Goal: Transaction & Acquisition: Purchase product/service

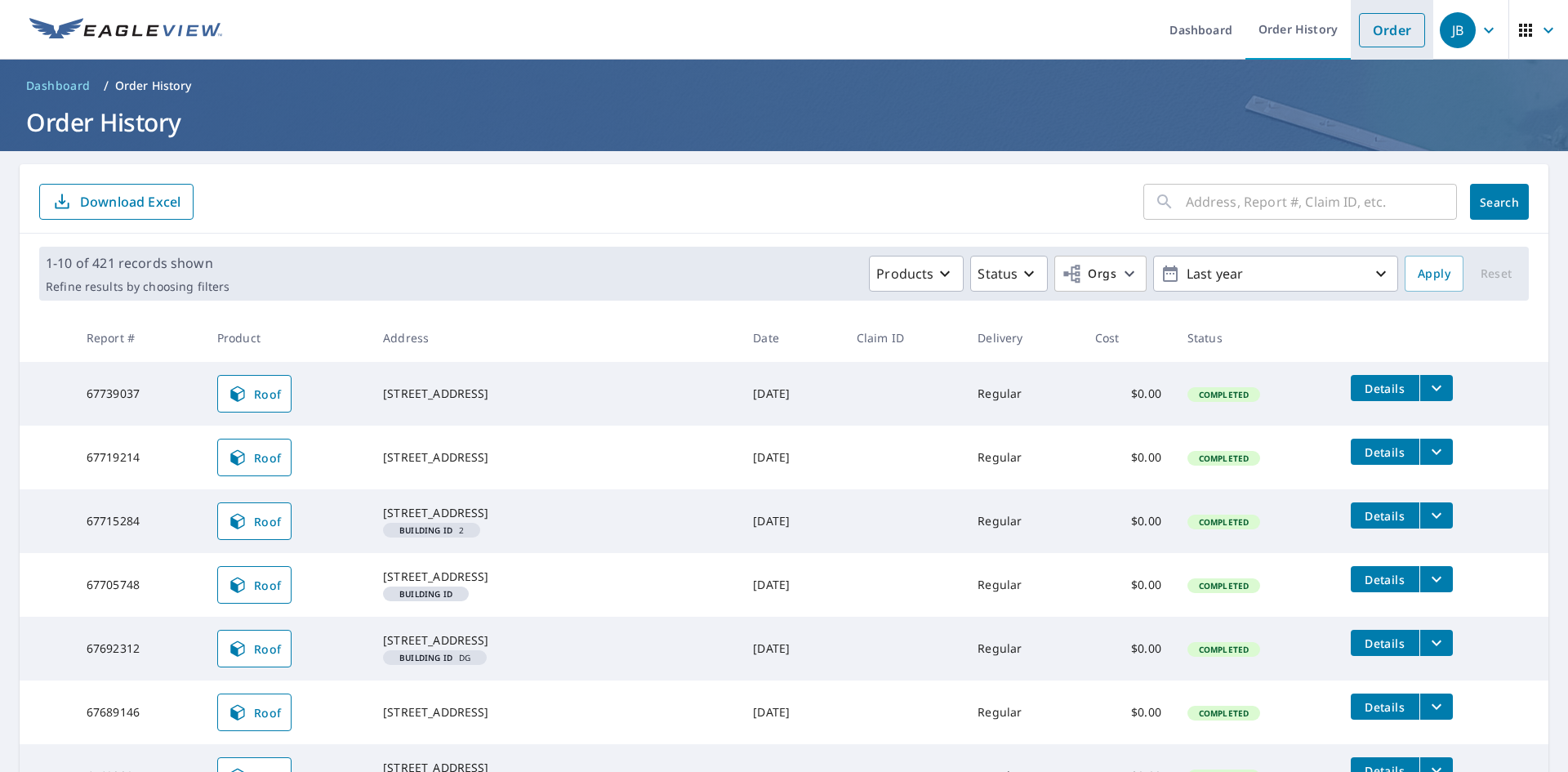
click at [1358, 37] on link "Order" at bounding box center [1392, 30] width 66 height 34
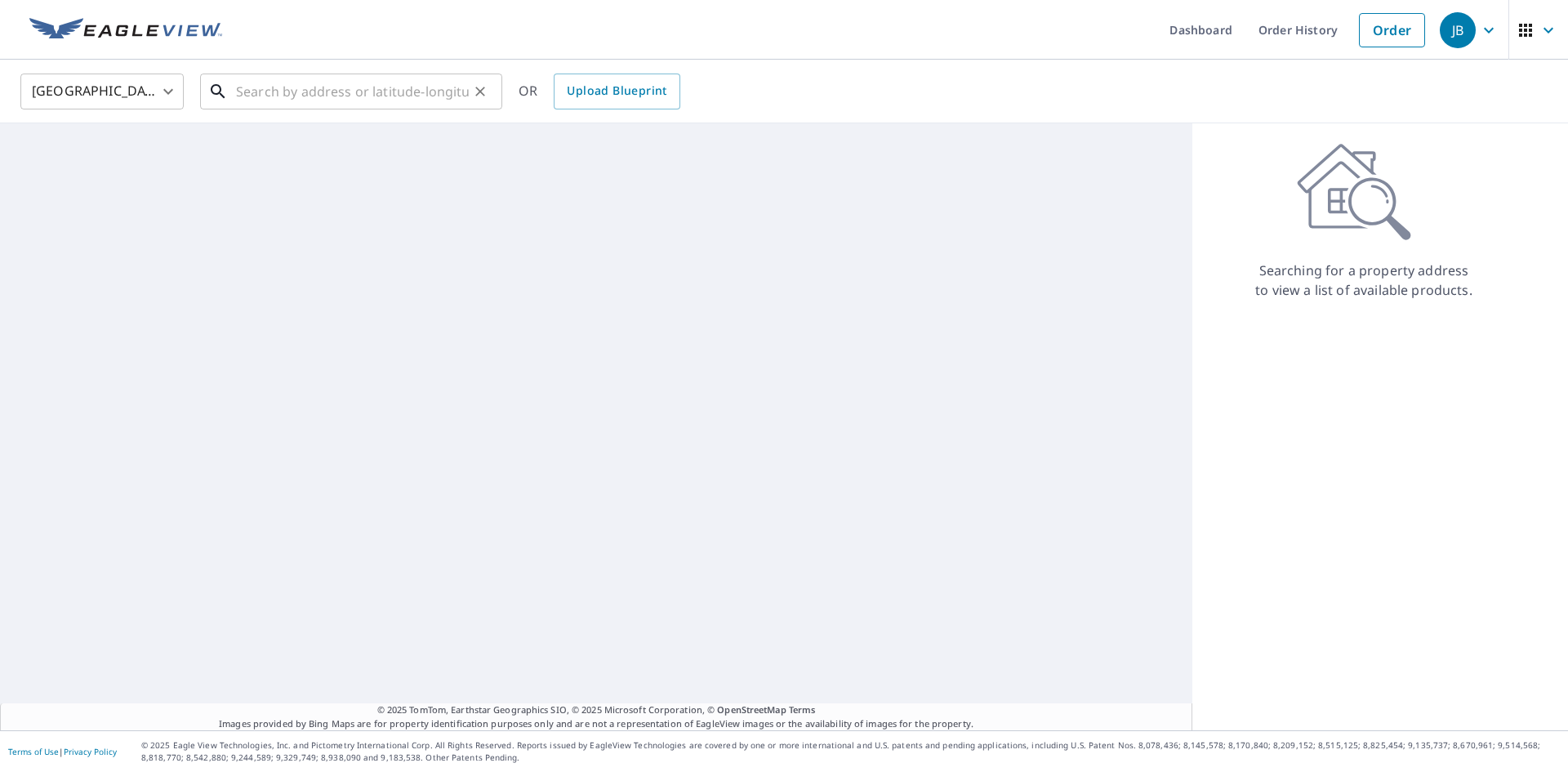
click at [287, 92] on input "text" at bounding box center [352, 91] width 233 height 46
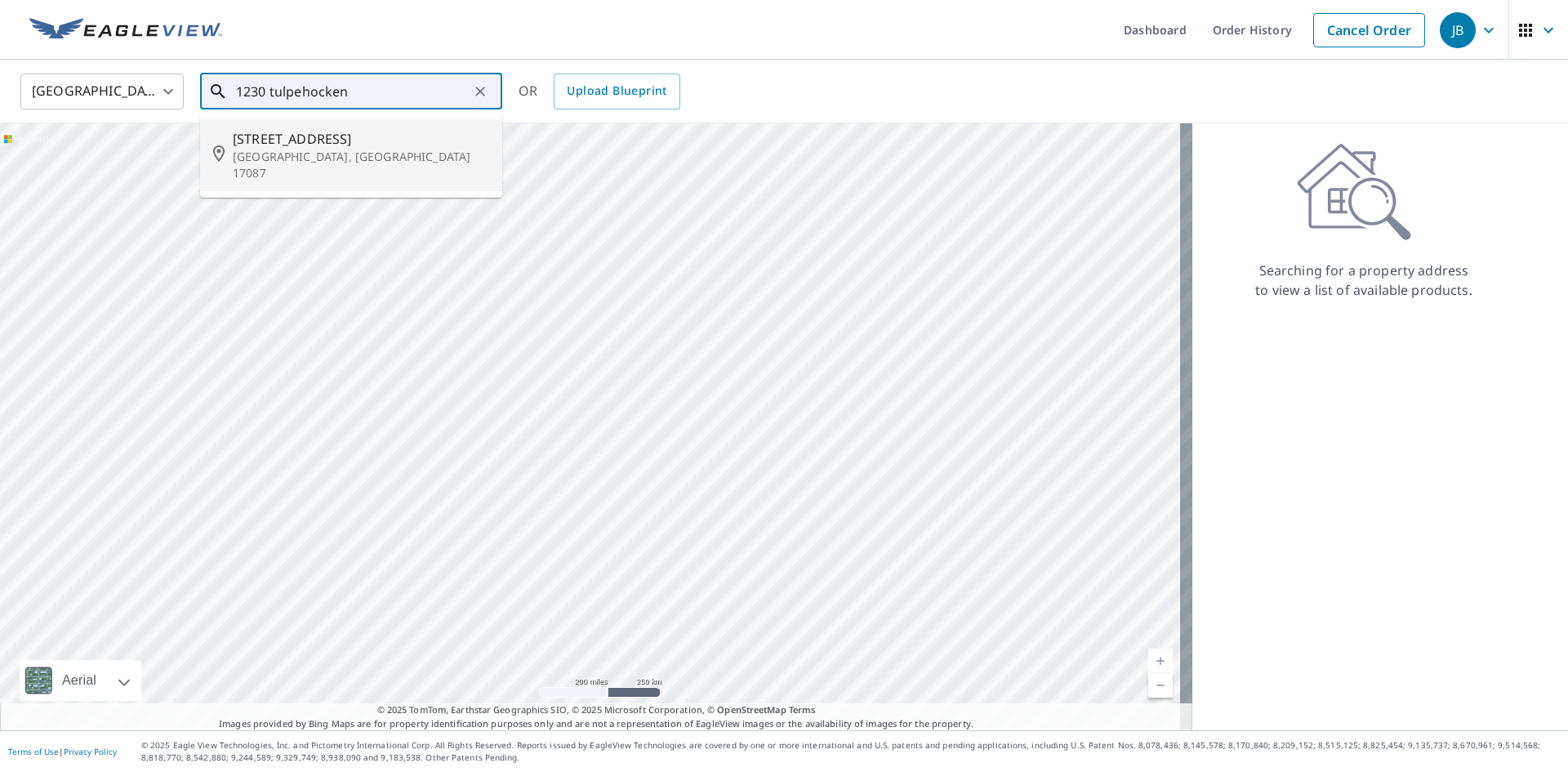
click at [268, 141] on span "[STREET_ADDRESS]" at bounding box center [360, 138] width 257 height 20
type input "[STREET_ADDRESS]"
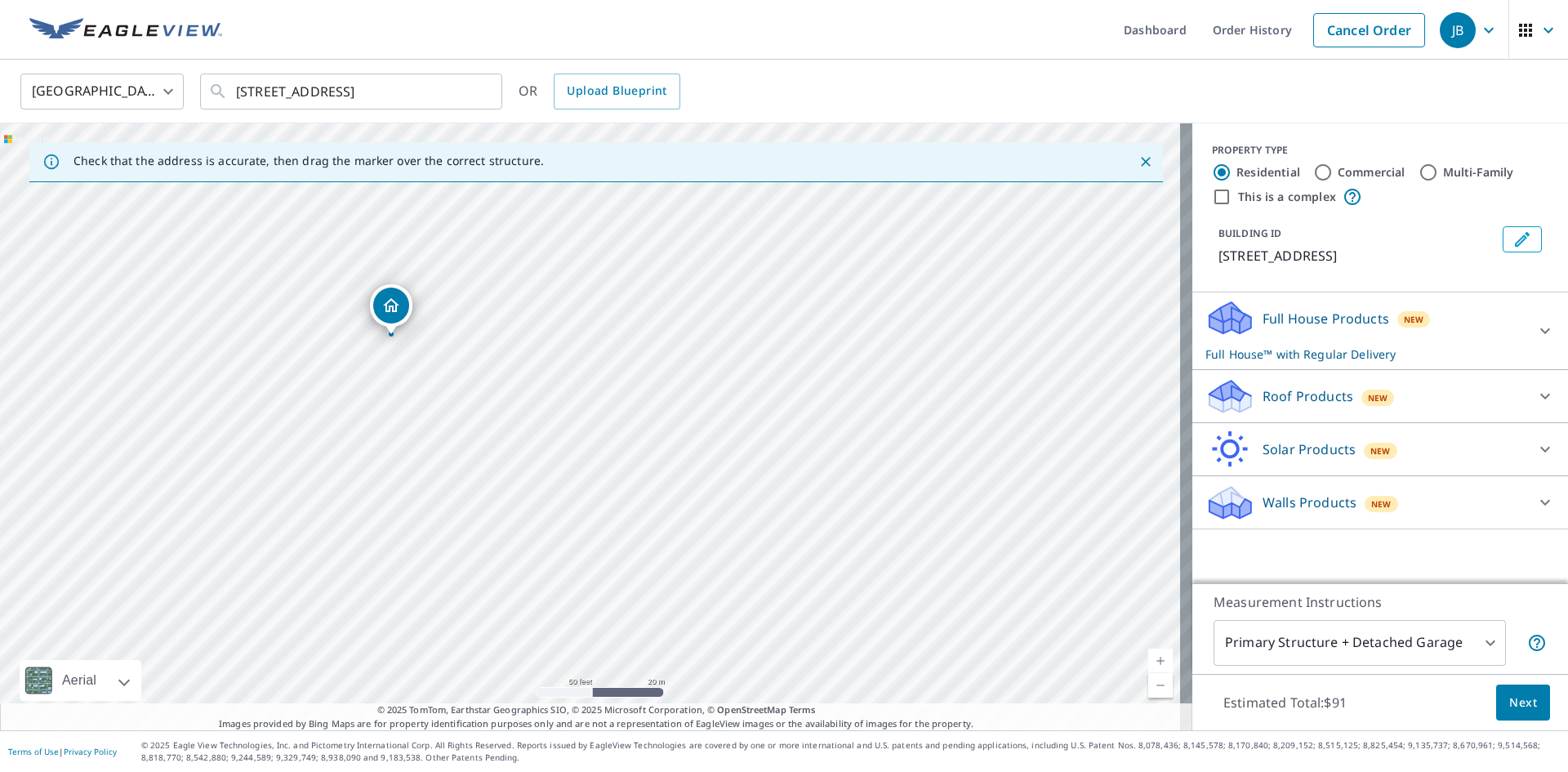
drag, startPoint x: 599, startPoint y: 387, endPoint x: 401, endPoint y: 297, distance: 217.5
click at [1323, 388] on p "Roof Products" at bounding box center [1307, 395] width 90 height 20
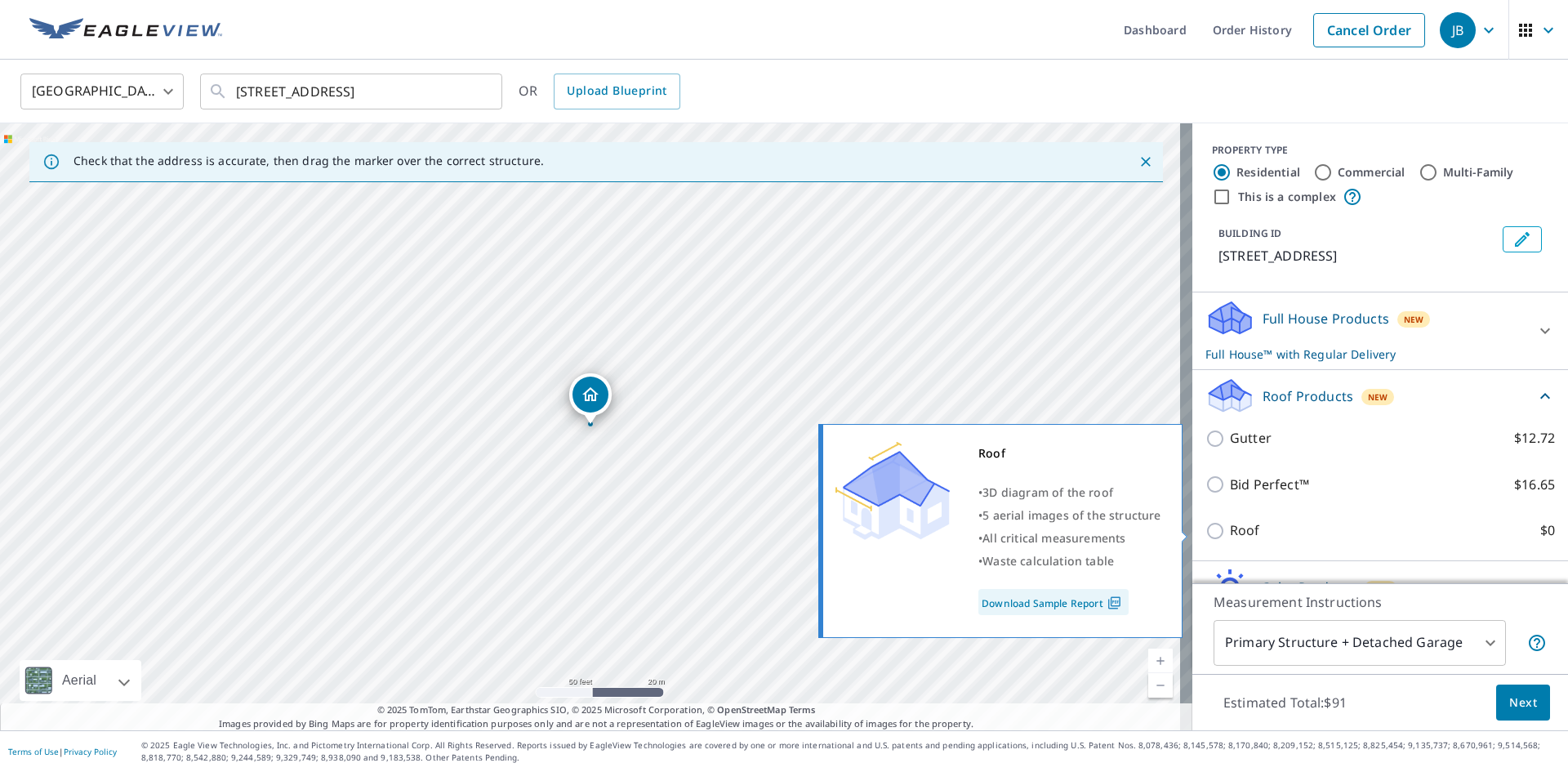
click at [1285, 527] on label "Roof $0" at bounding box center [1392, 530] width 325 height 20
click at [1230, 527] on input "Roof $0" at bounding box center [1217, 530] width 25 height 20
checkbox input "true"
type input "3"
checkbox input "false"
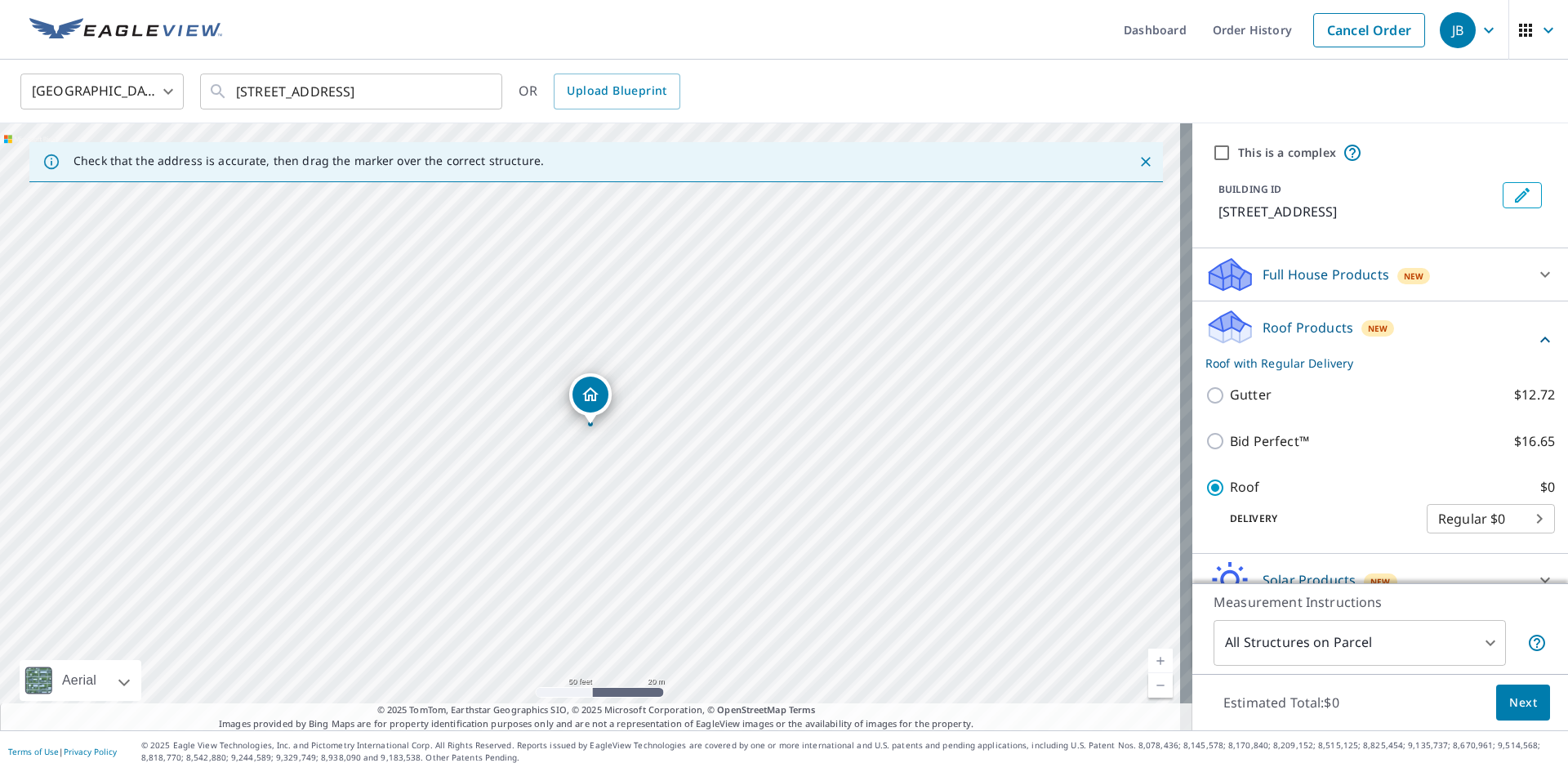
click at [1508, 712] on button "Next" at bounding box center [1522, 702] width 54 height 37
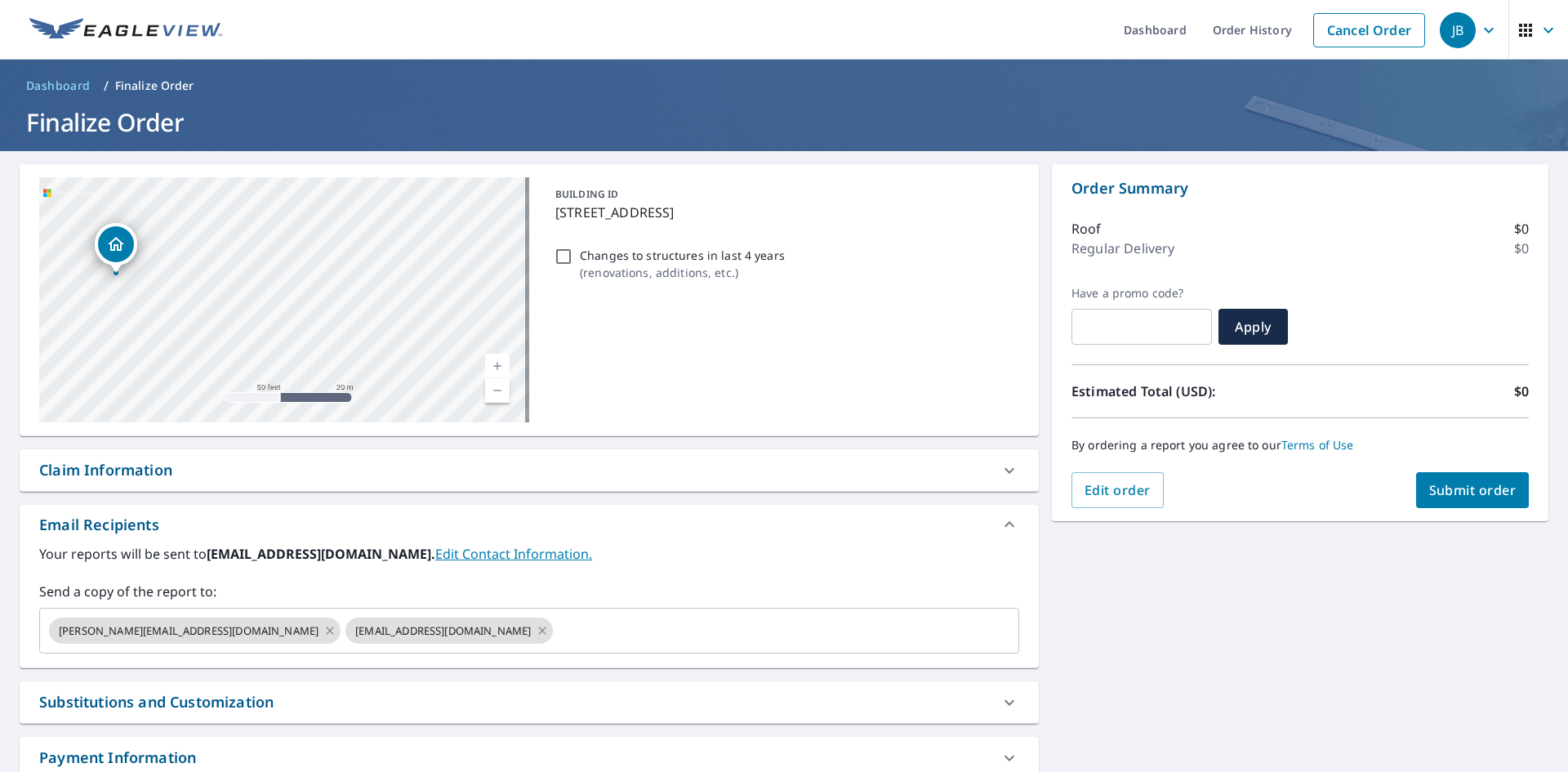
drag, startPoint x: 424, startPoint y: 302, endPoint x: 277, endPoint y: 302, distance: 147.0
click at [277, 302] on div "[STREET_ADDRESS]" at bounding box center [284, 299] width 490 height 245
drag, startPoint x: 235, startPoint y: 208, endPoint x: 255, endPoint y: 295, distance: 89.3
click at [272, 267] on icon "Dropped pin, building 1, Residential property, 1242 Old Route 422 Richland, PA …" at bounding box center [281, 256] width 20 height 20
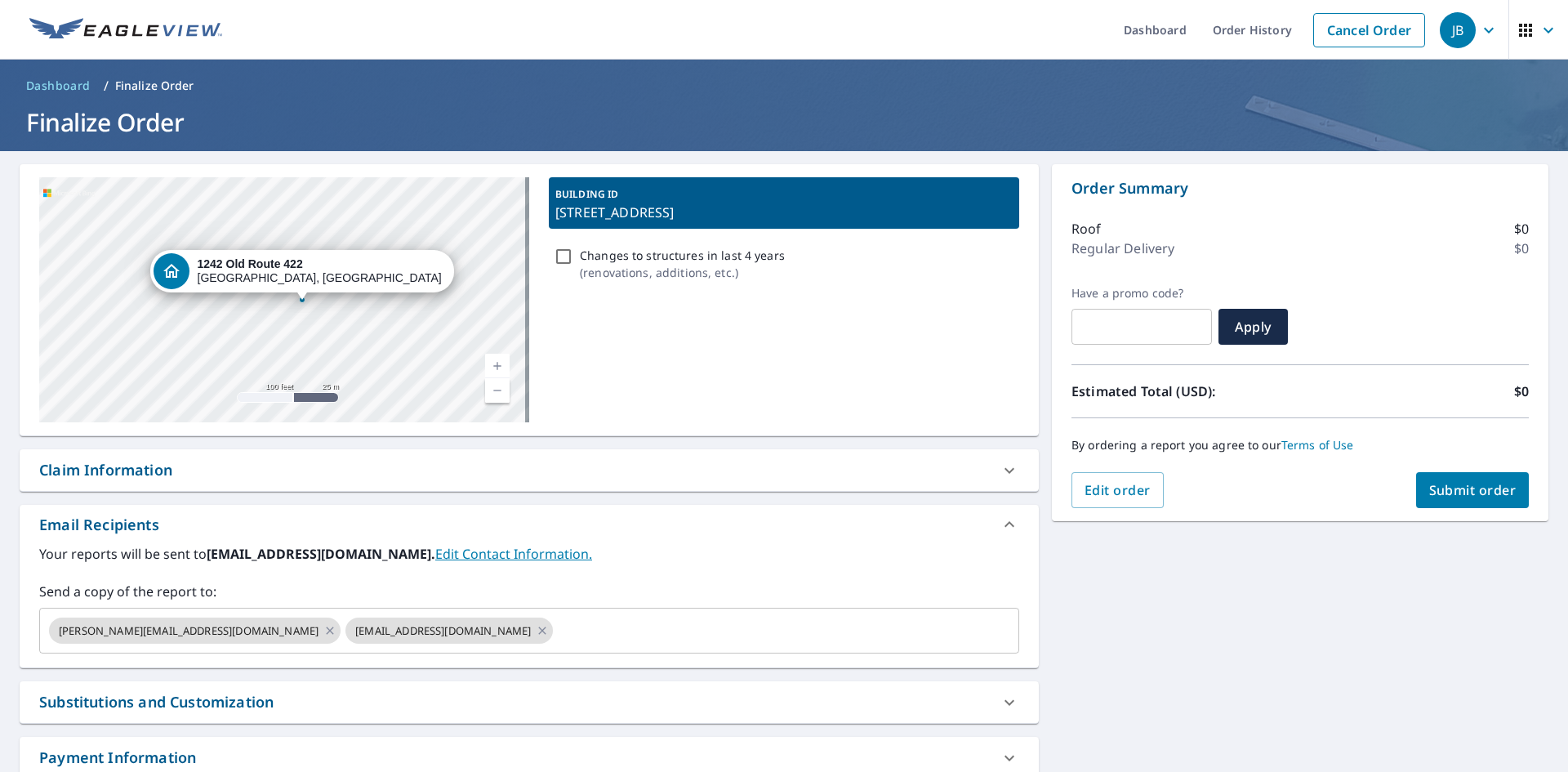
click at [342, 278] on div "[STREET_ADDRESS]" at bounding box center [320, 271] width 245 height 28
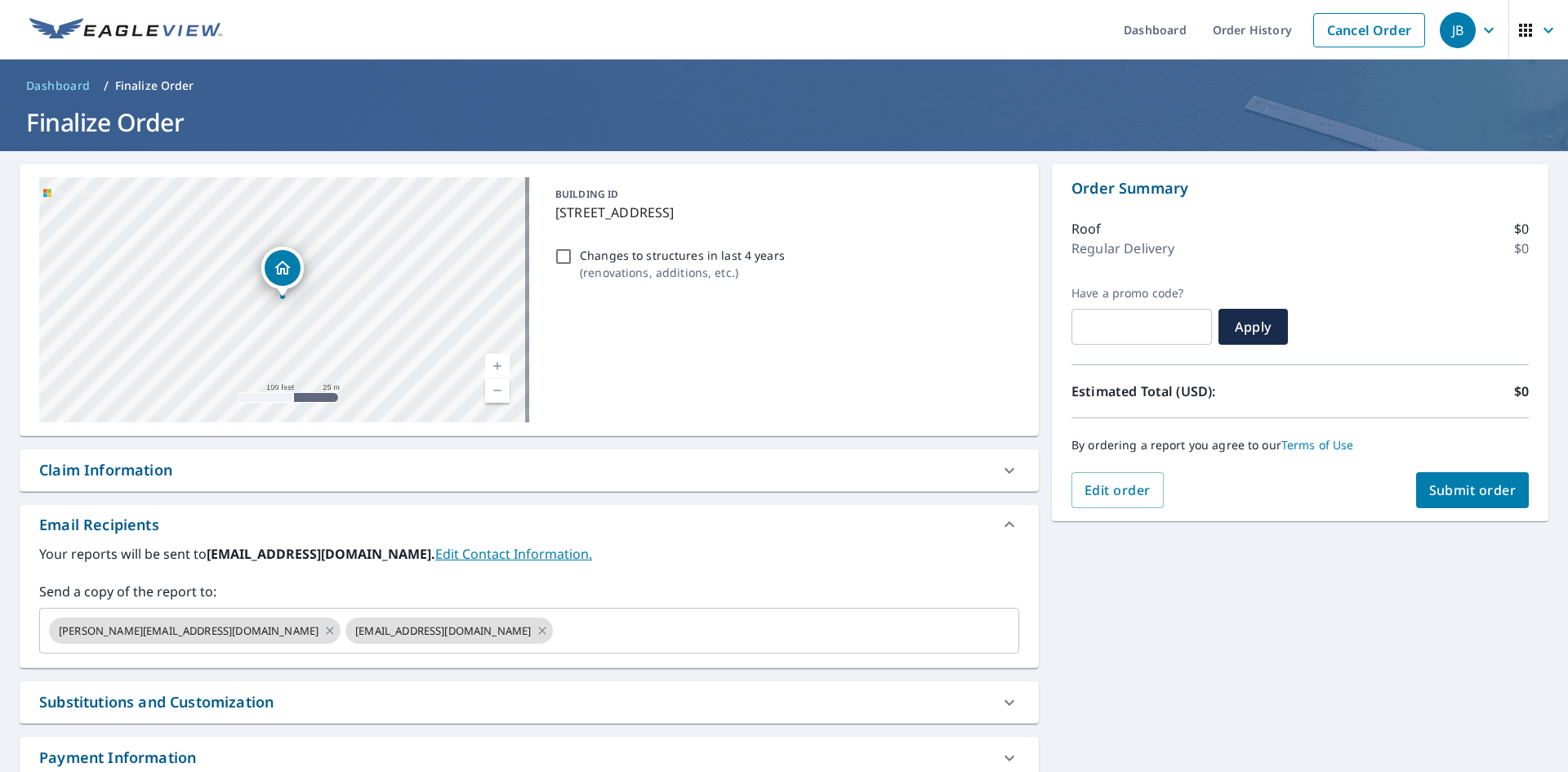
click at [372, 276] on div "[STREET_ADDRESS]" at bounding box center [284, 299] width 490 height 245
click at [291, 273] on icon "Dropped pin, building 1, Residential property, 1242 Old Route 422 Richland, PA …" at bounding box center [282, 268] width 20 height 20
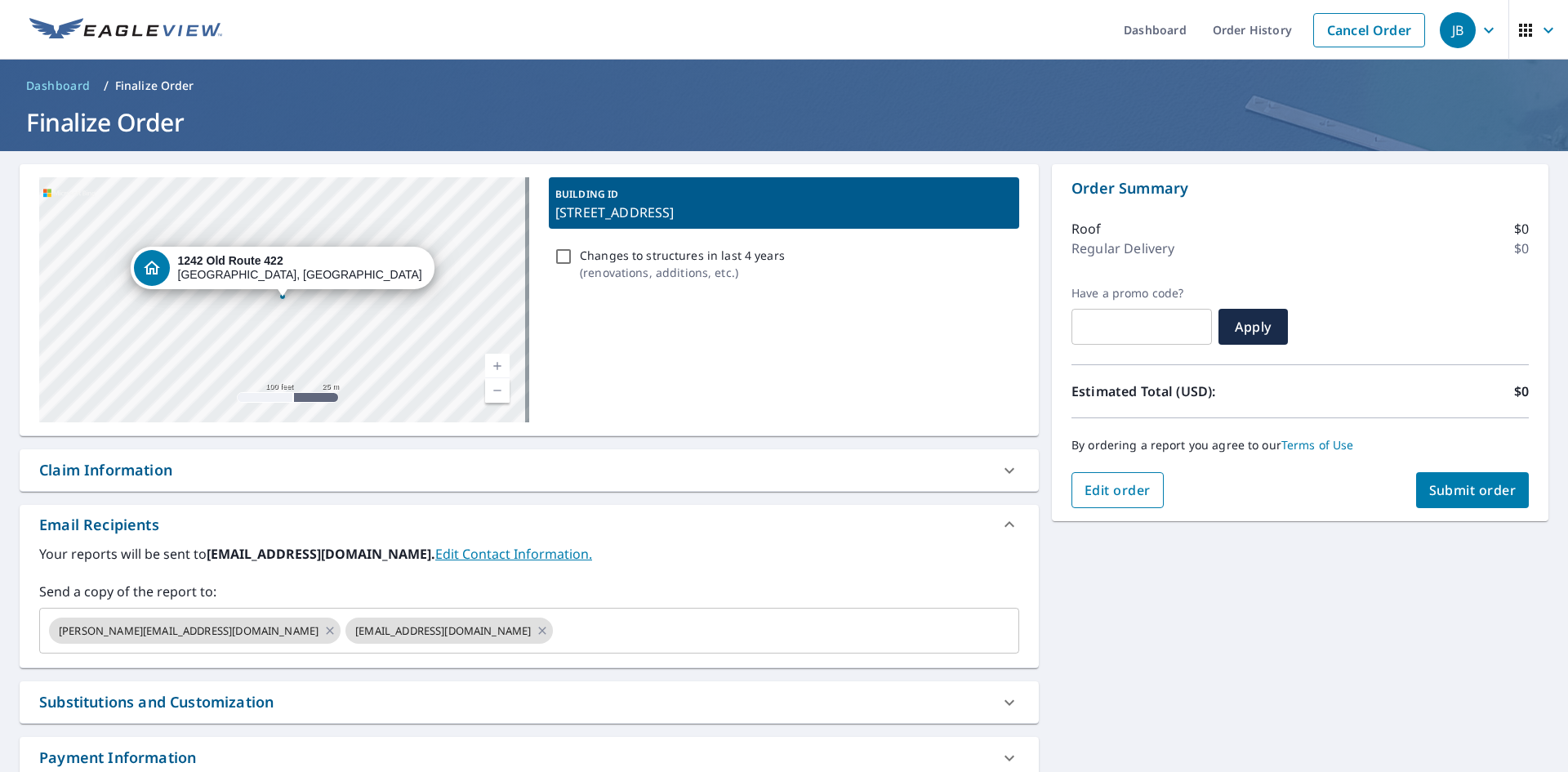
click at [1091, 491] on span "Edit order" at bounding box center [1117, 489] width 66 height 18
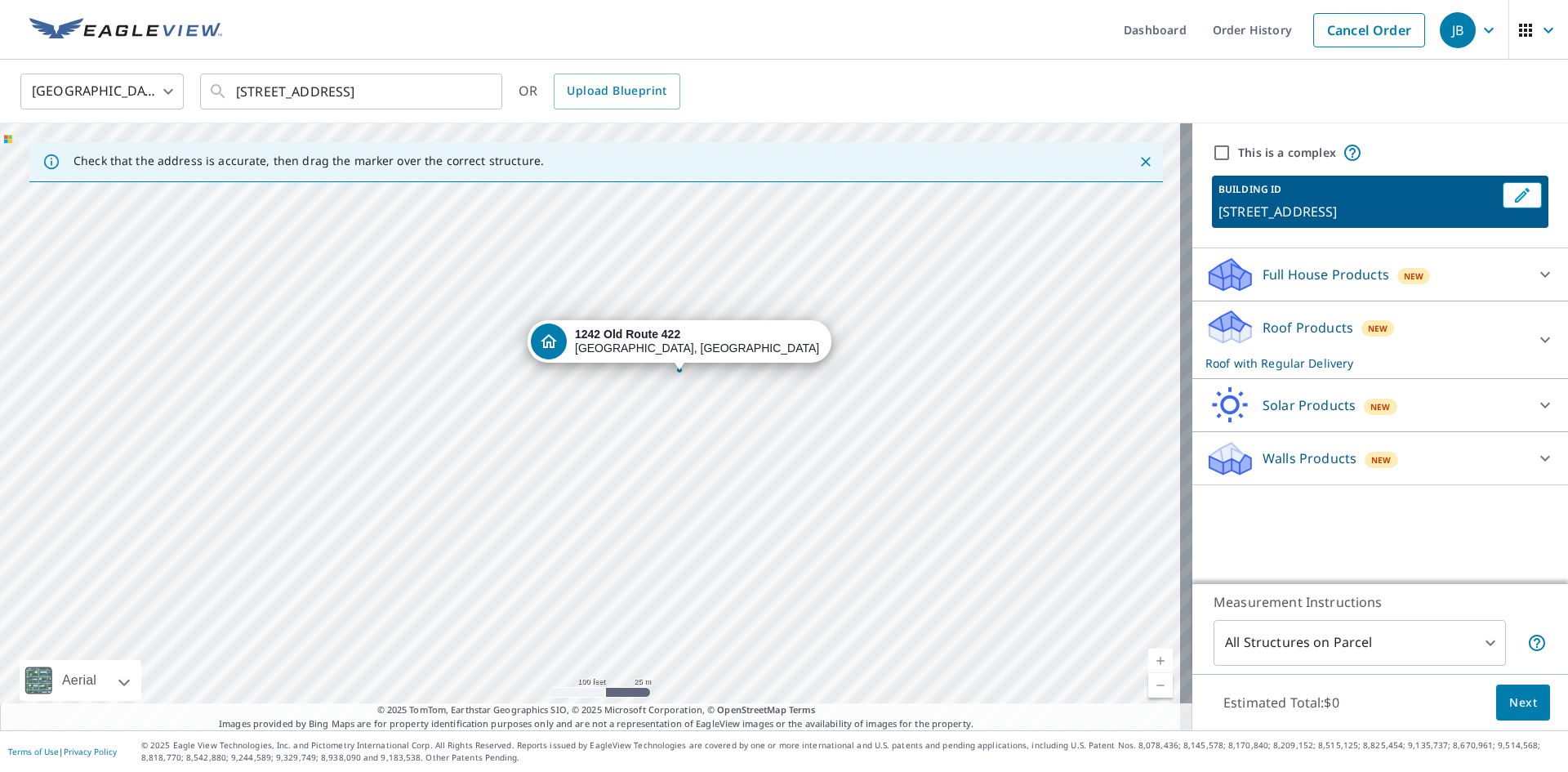
drag, startPoint x: 589, startPoint y: 394, endPoint x: 675, endPoint y: 367, distance: 90.1
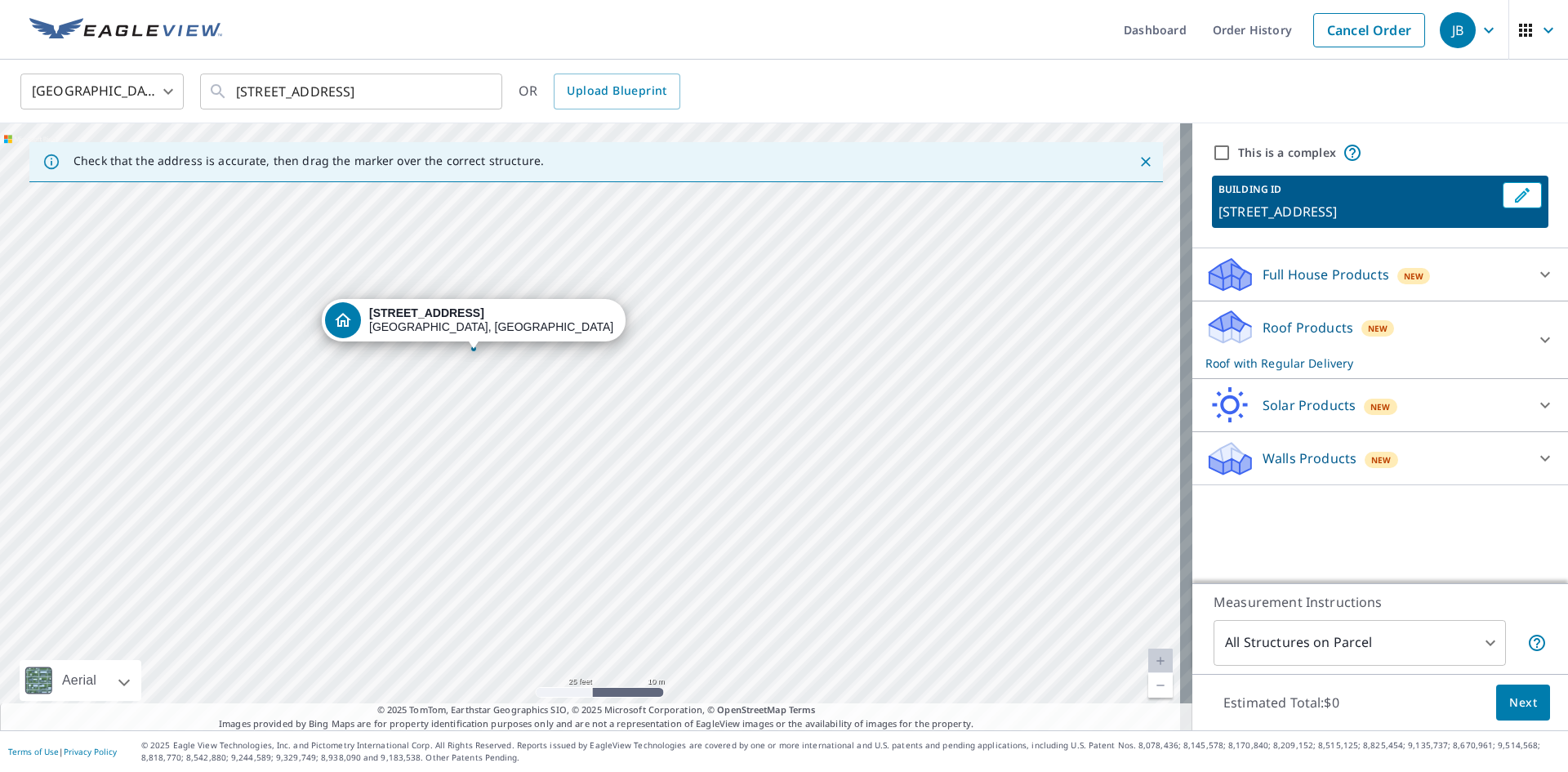
drag, startPoint x: 500, startPoint y: 291, endPoint x: 495, endPoint y: 324, distance: 33.4
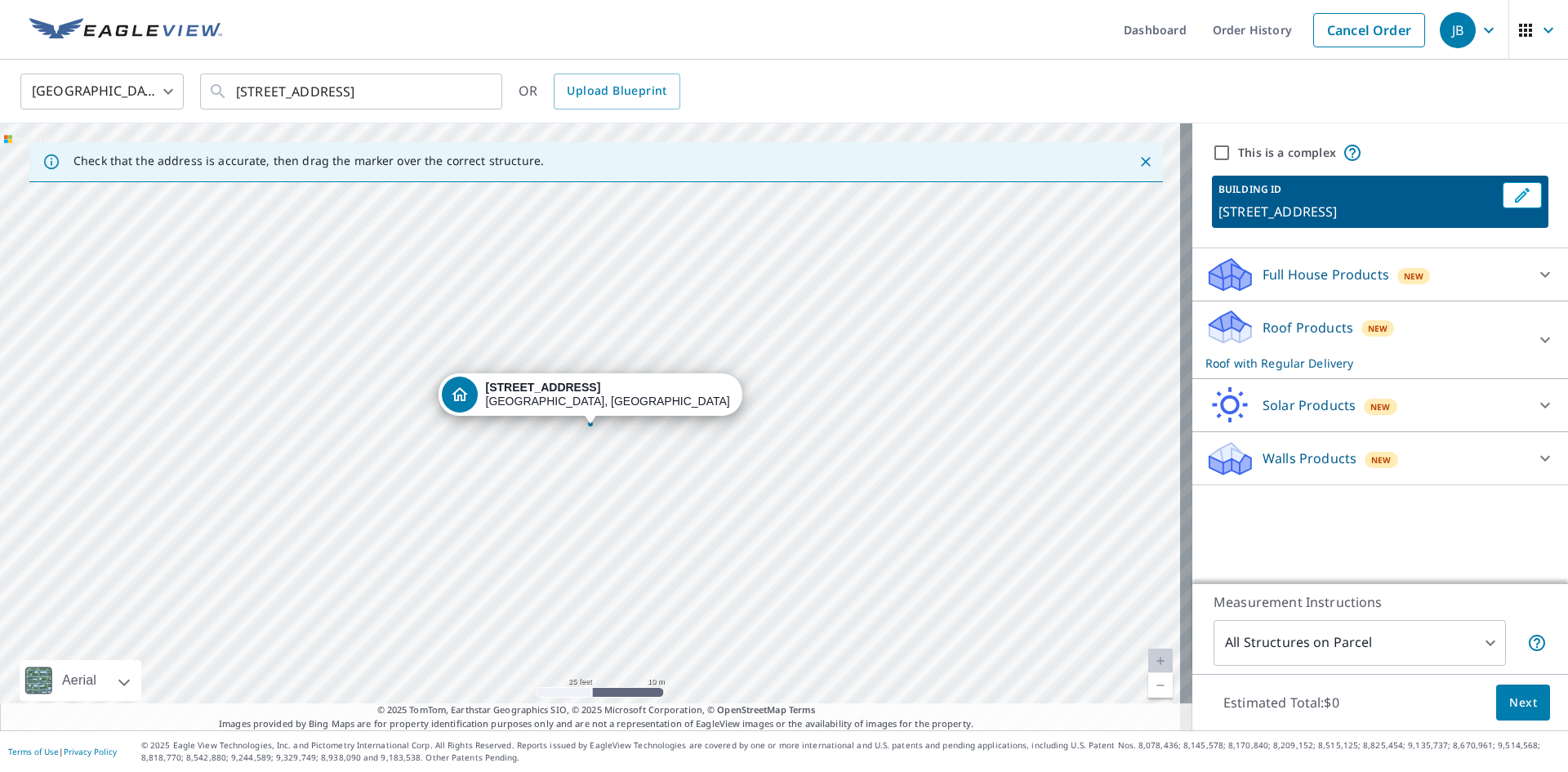
click at [1420, 331] on div "Roof Products New Roof with Regular Delivery" at bounding box center [1365, 339] width 320 height 64
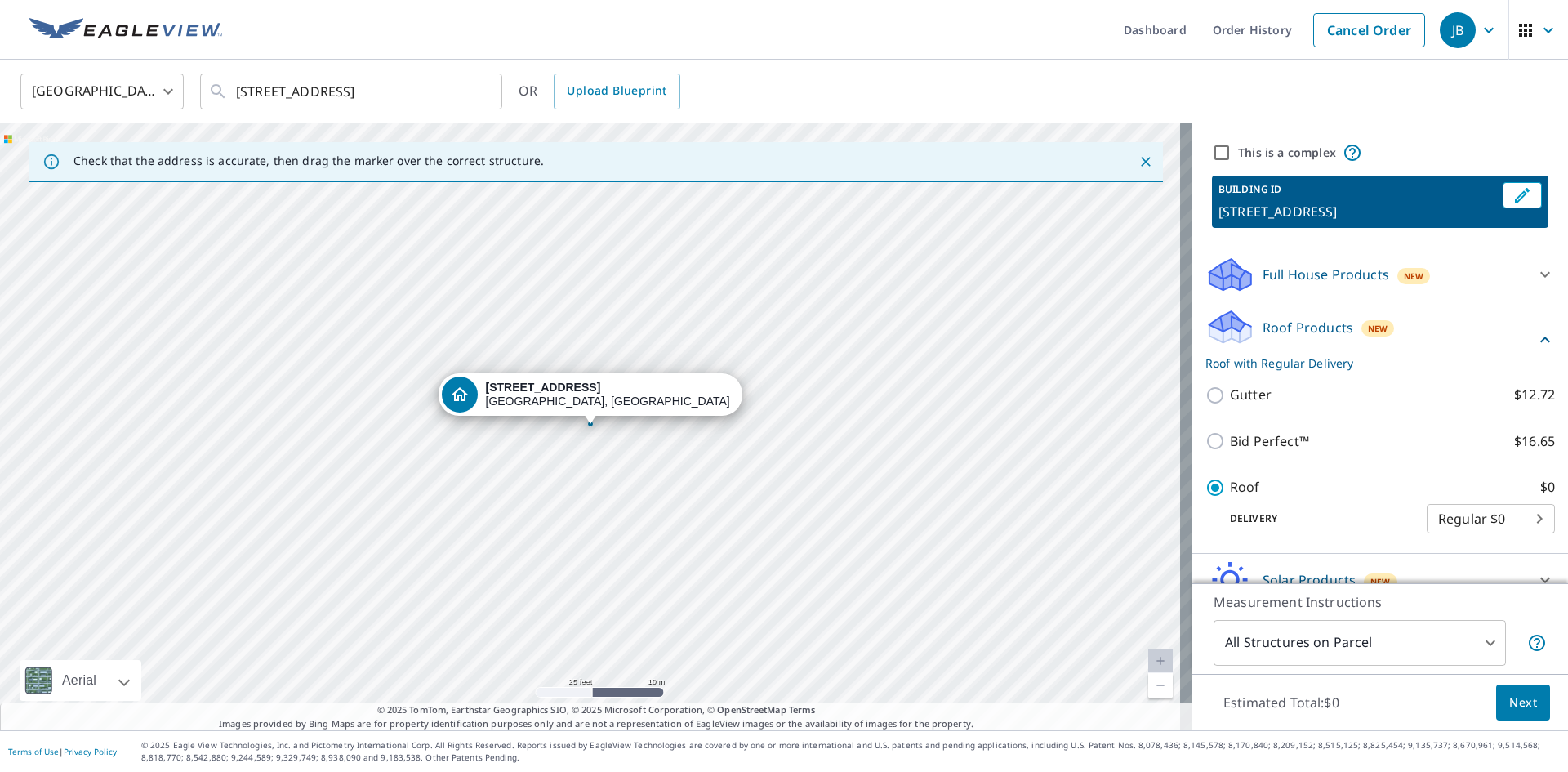
click at [1513, 703] on span "Next" at bounding box center [1523, 703] width 28 height 20
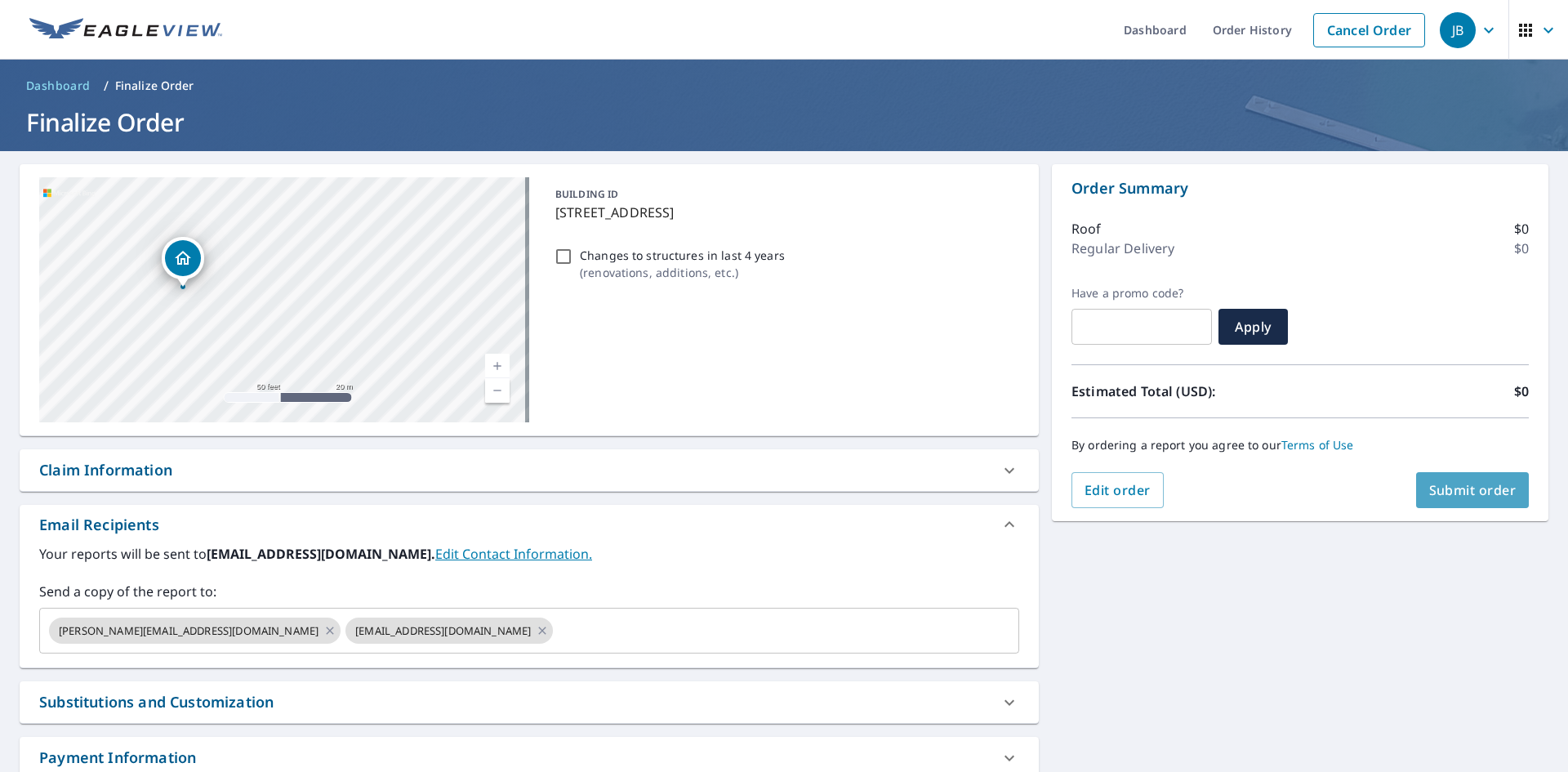
click at [1436, 495] on span "Submit order" at bounding box center [1473, 489] width 88 height 18
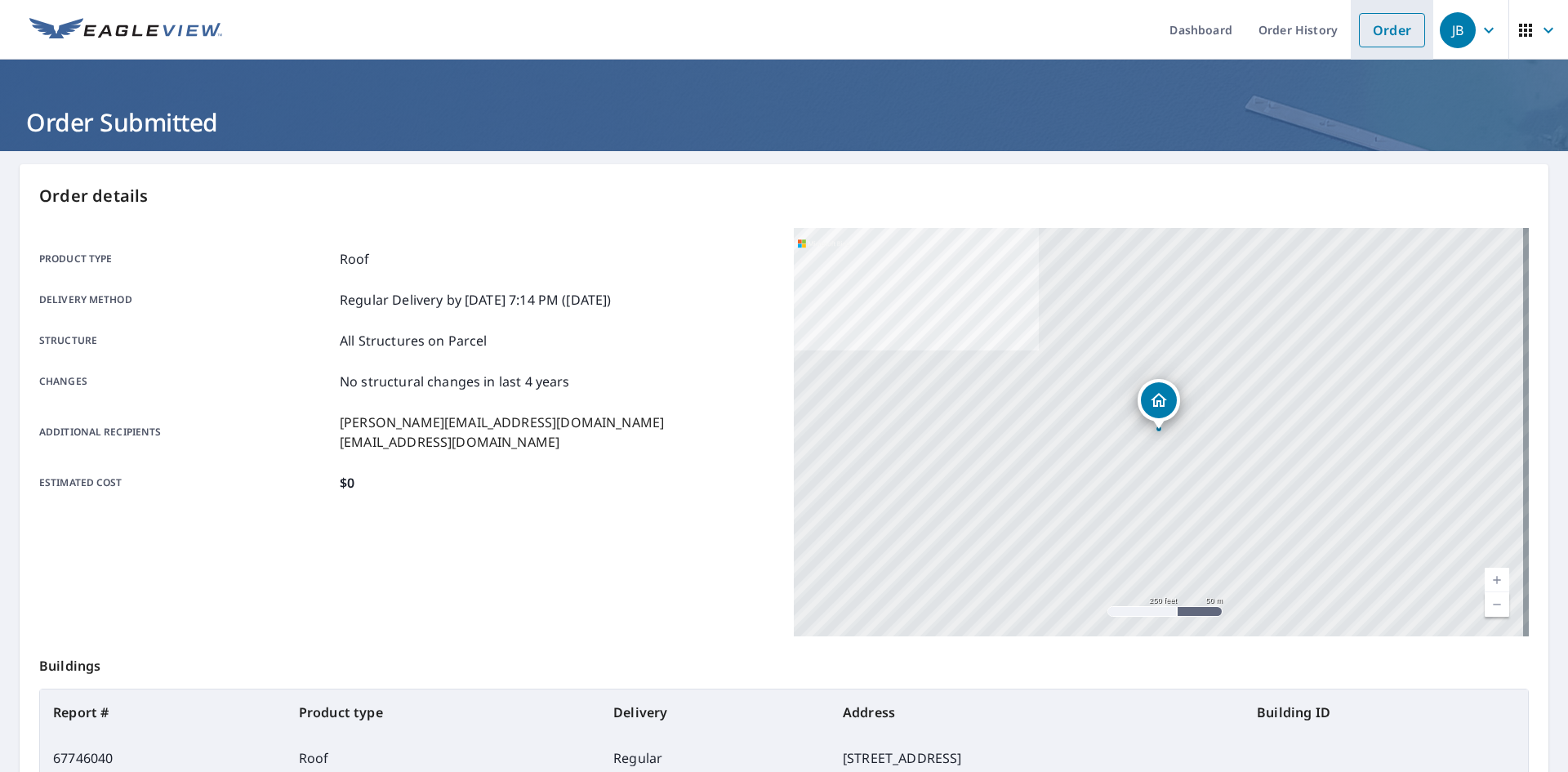
click at [1371, 38] on link "Order" at bounding box center [1392, 30] width 66 height 34
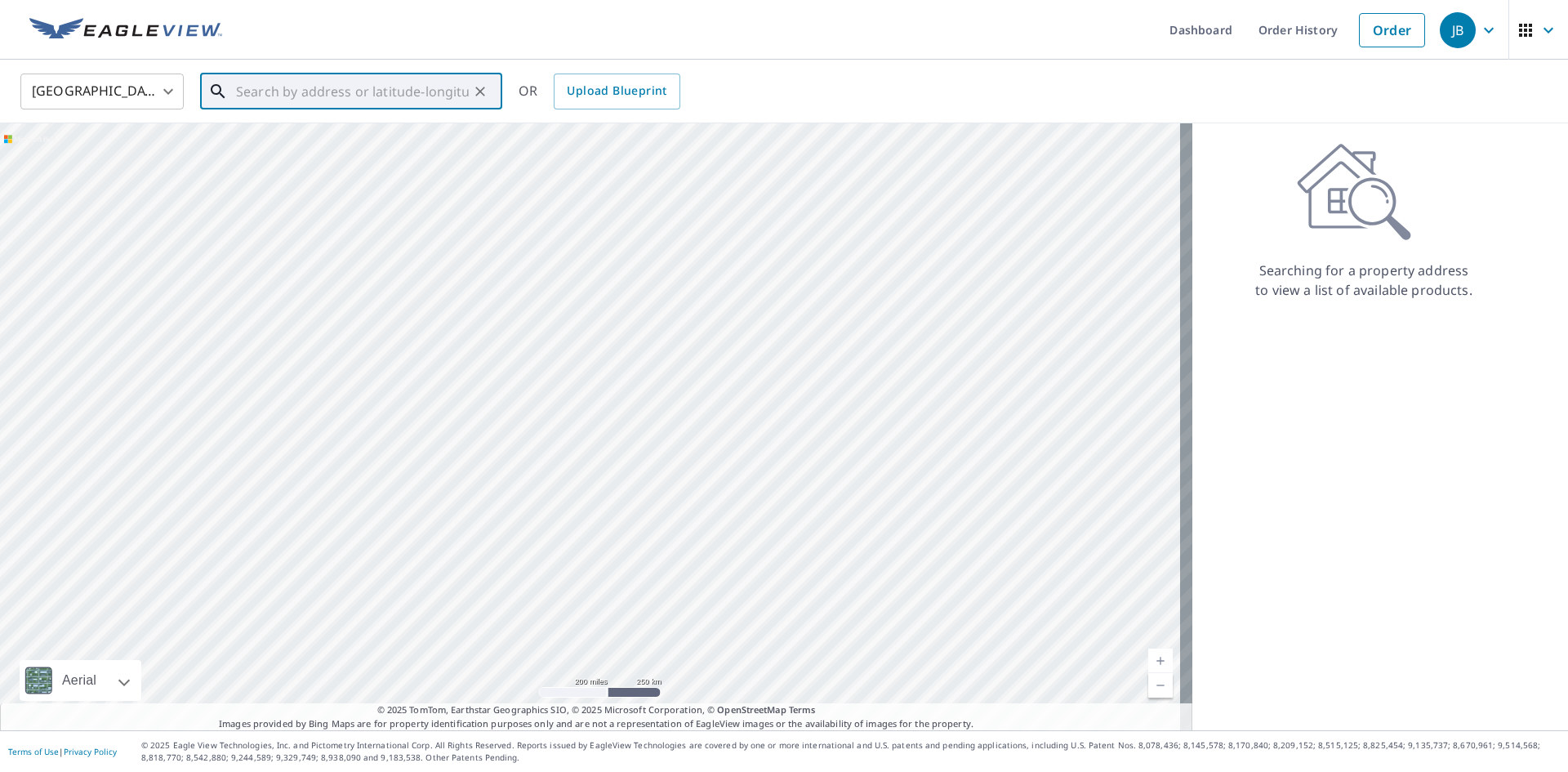
click at [281, 88] on input "text" at bounding box center [352, 91] width 233 height 46
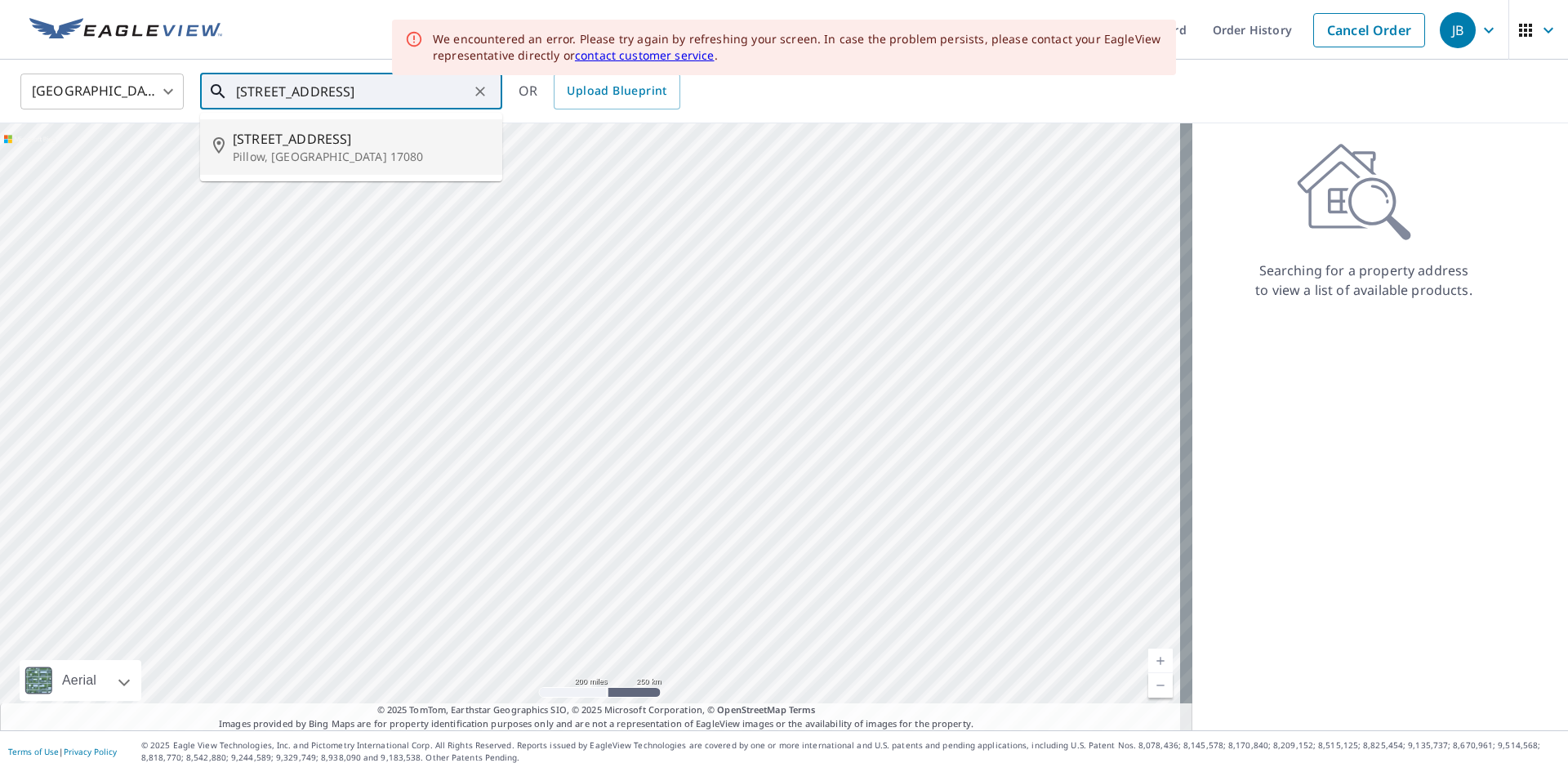
click at [349, 136] on span "[STREET_ADDRESS]" at bounding box center [360, 138] width 257 height 20
type input "[STREET_ADDRESS]"
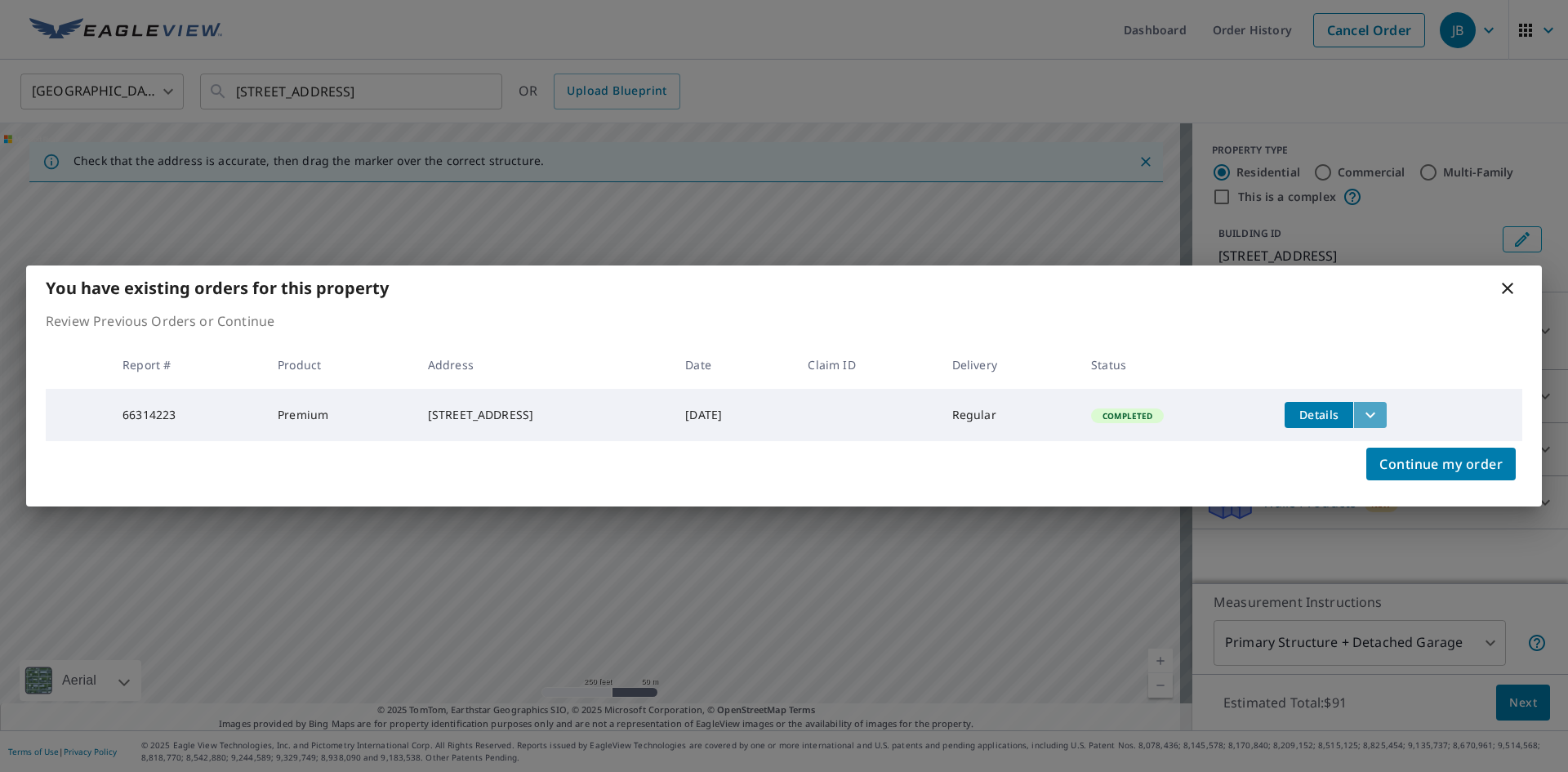
click at [1382, 412] on button "filesDropdownBtn-66314223" at bounding box center [1369, 414] width 33 height 26
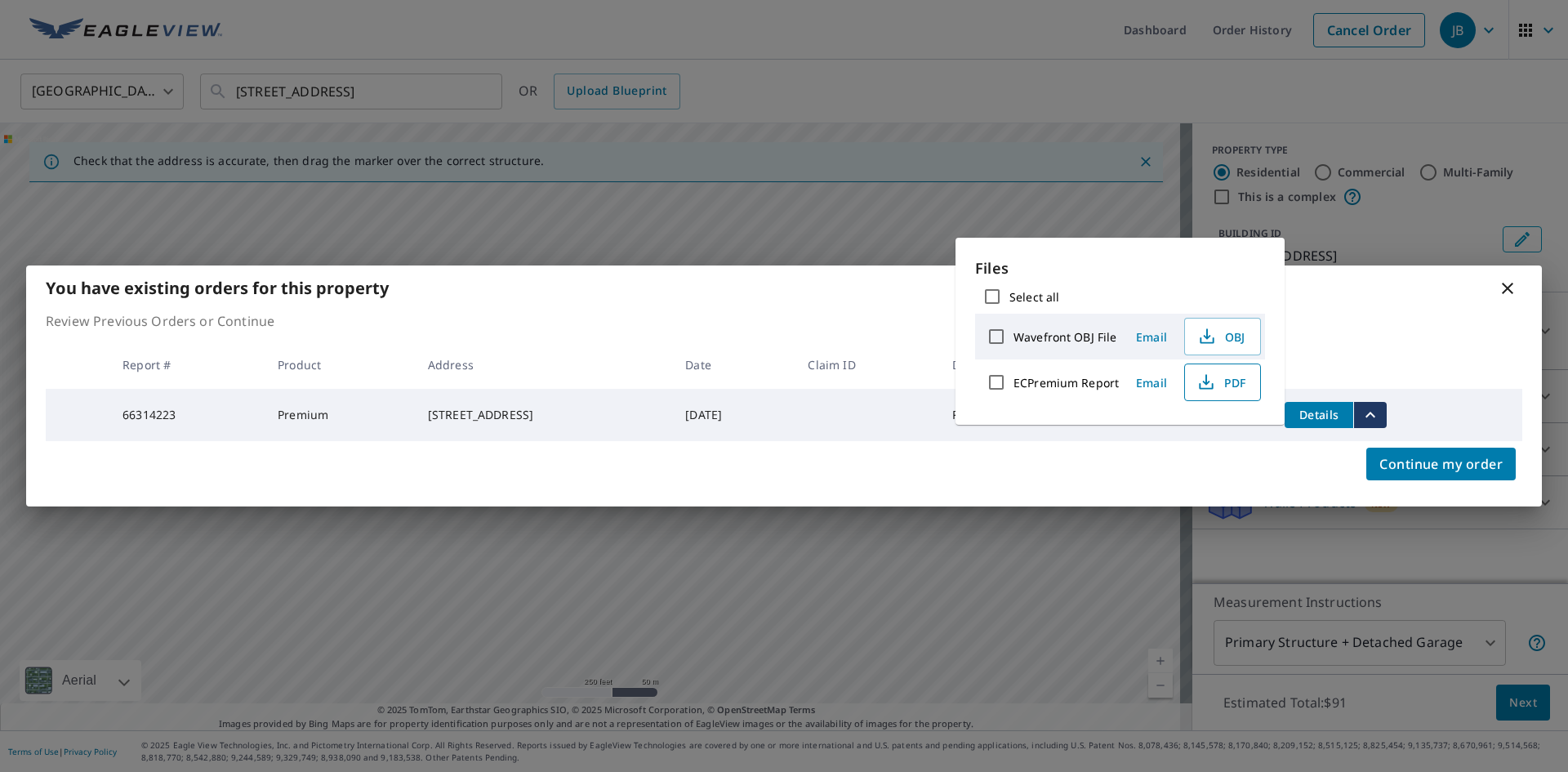
click at [1211, 388] on icon "button" at bounding box center [1206, 386] width 14 height 7
